Goal: Transaction & Acquisition: Book appointment/travel/reservation

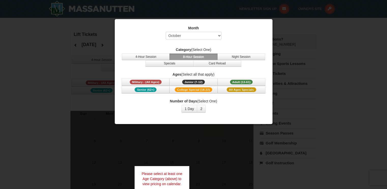
select select "10"
click at [192, 107] on button "1 Day" at bounding box center [189, 109] width 16 height 8
click at [202, 108] on button "2" at bounding box center [201, 109] width 9 height 8
click at [235, 83] on span "Adult (13-61)" at bounding box center [241, 82] width 23 height 5
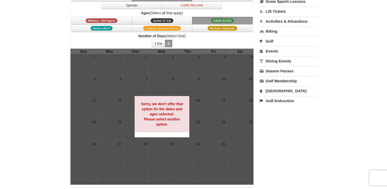
scroll to position [57, 0]
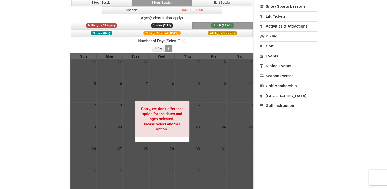
drag, startPoint x: 382, startPoint y: 64, endPoint x: 382, endPoint y: 48, distance: 16.3
click at [382, 48] on div "× Lift Tickets [DATE] Category (Select One) 4-Hour Session 8-Hour Session Night…" at bounding box center [193, 82] width 387 height 242
click at [333, 82] on div "× Lift Tickets [DATE] Category (Select One) 4-Hour Session 8-Hour Session Night…" at bounding box center [193, 82] width 387 height 242
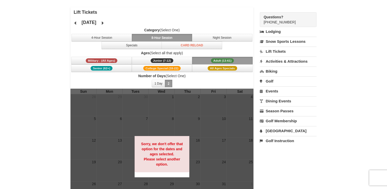
scroll to position [21, 0]
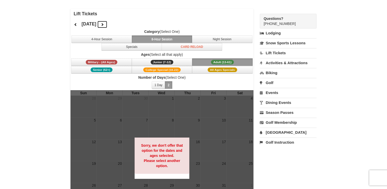
click at [104, 24] on icon at bounding box center [102, 25] width 4 height 4
click at [107, 24] on button at bounding box center [102, 25] width 10 height 8
click at [212, 61] on span "Adult (13-61)" at bounding box center [222, 62] width 23 height 5
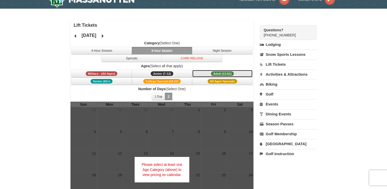
scroll to position [0, 0]
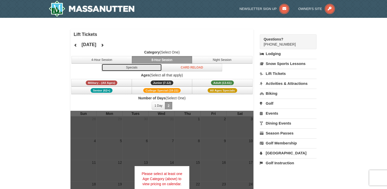
click at [136, 67] on button "Specials" at bounding box center [131, 68] width 61 height 8
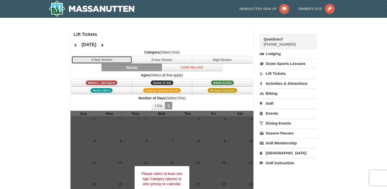
click at [103, 60] on button "4-Hour Session" at bounding box center [101, 60] width 61 height 8
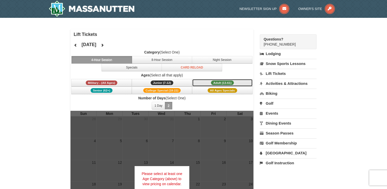
click at [203, 83] on button "Adult (13-61) (13 - 61)" at bounding box center [222, 83] width 61 height 8
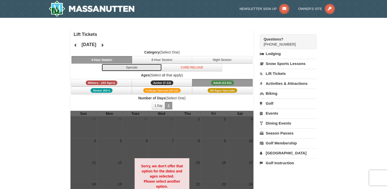
click at [139, 64] on button "Specials" at bounding box center [131, 68] width 61 height 8
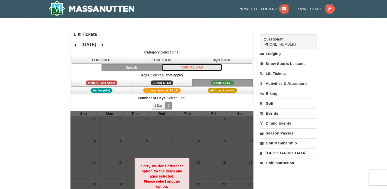
click at [195, 66] on button "Card Reload" at bounding box center [191, 68] width 61 height 8
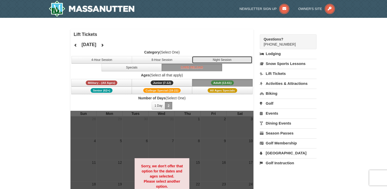
click at [229, 61] on button "Night Session" at bounding box center [222, 60] width 61 height 8
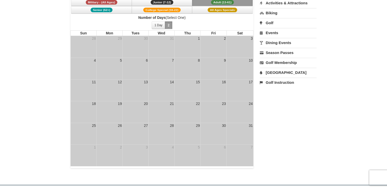
scroll to position [81, 0]
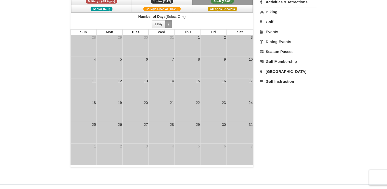
click at [210, 105] on td "23" at bounding box center [213, 111] width 26 height 22
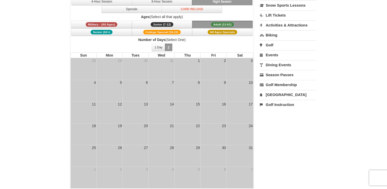
scroll to position [56, 0]
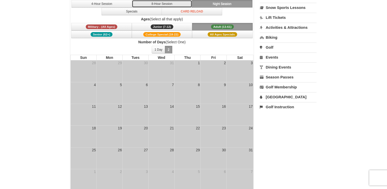
click at [160, 3] on button "8-Hour Session" at bounding box center [162, 4] width 61 height 8
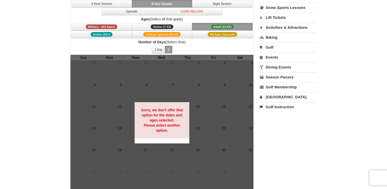
click at [278, 17] on link "Lift Tickets" at bounding box center [288, 17] width 57 height 9
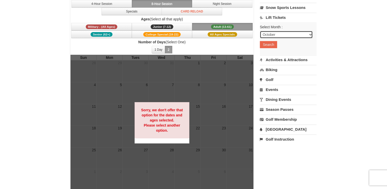
click at [287, 33] on select "October November December January February March April May June July August Sep…" at bounding box center [286, 35] width 53 height 8
select select "1"
click at [260, 31] on select "October November December January February March April May June July August Sep…" at bounding box center [286, 35] width 53 height 8
click at [271, 45] on button "Search" at bounding box center [268, 44] width 17 height 7
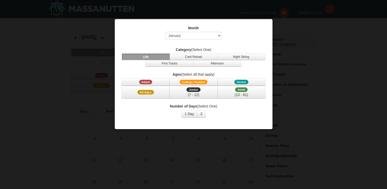
select select "1"
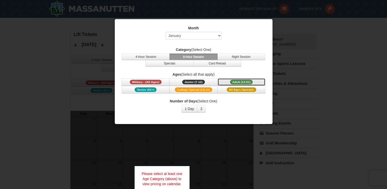
click at [236, 81] on span "Adult (13-61)" at bounding box center [241, 82] width 23 height 5
